Goal: Browse casually

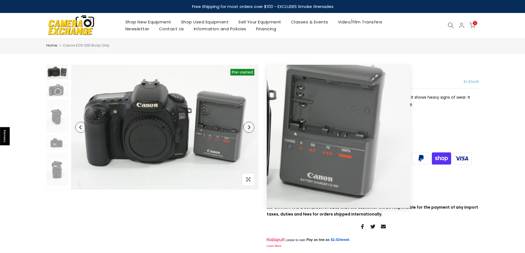
click at [249, 128] on icon "Next" at bounding box center [249, 127] width 4 height 4
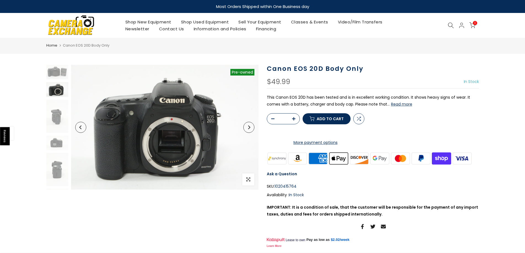
click at [249, 128] on icon "Next" at bounding box center [249, 127] width 4 height 4
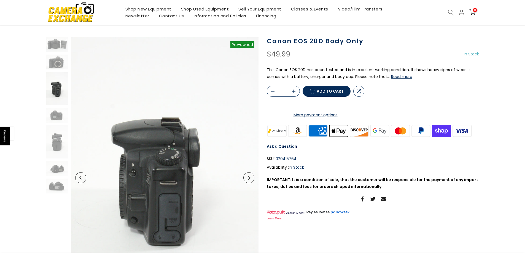
click at [249, 180] on button "Next" at bounding box center [248, 177] width 11 height 11
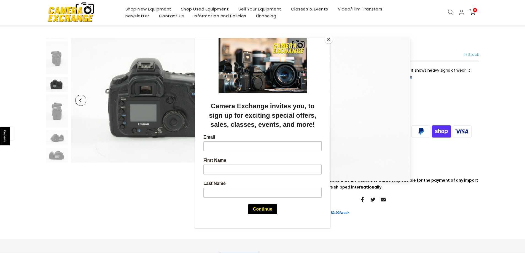
scroll to position [28, 0]
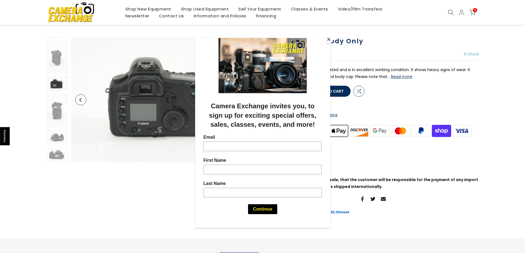
click at [247, 102] on span "Camera Exchange invites you, to sign up for exciting special offers, sales, cla…" at bounding box center [262, 115] width 107 height 26
click at [328, 39] on button "Close" at bounding box center [329, 39] width 8 height 8
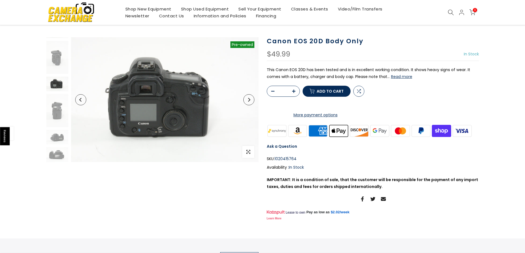
click at [250, 99] on icon "Next" at bounding box center [249, 100] width 4 height 4
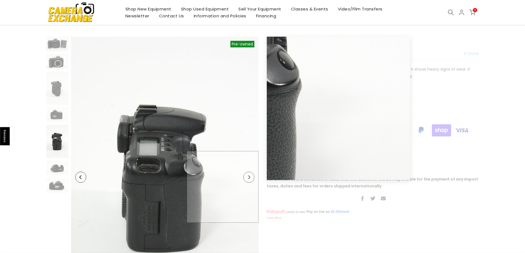
scroll to position [27, 0]
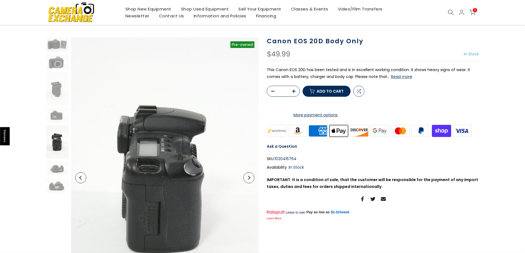
click at [250, 182] on button "Next" at bounding box center [248, 177] width 11 height 11
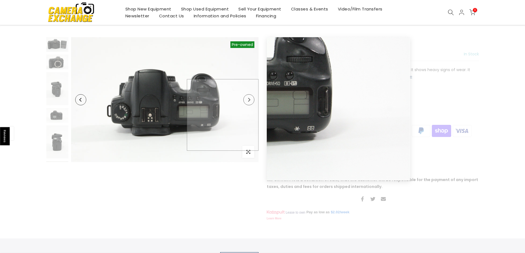
scroll to position [31, 0]
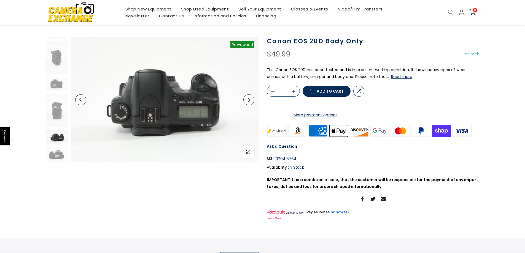
click at [248, 102] on button "Next" at bounding box center [248, 99] width 11 height 11
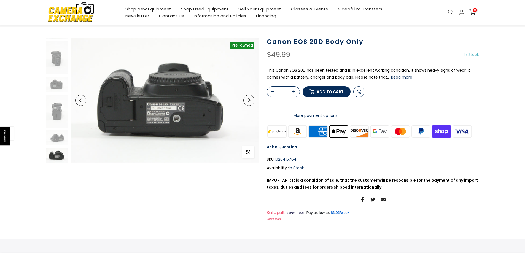
scroll to position [28, 0]
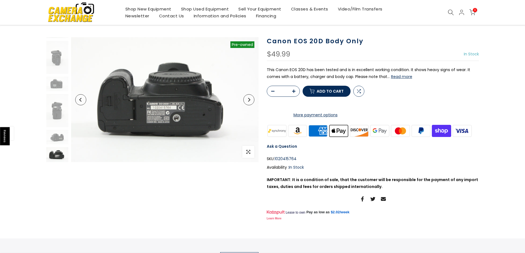
click at [248, 102] on button "Next" at bounding box center [248, 99] width 11 height 11
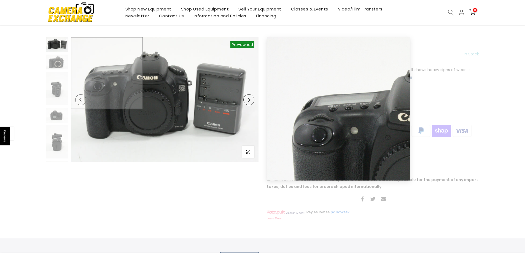
scroll to position [27, 0]
